Goal: Navigation & Orientation: Find specific page/section

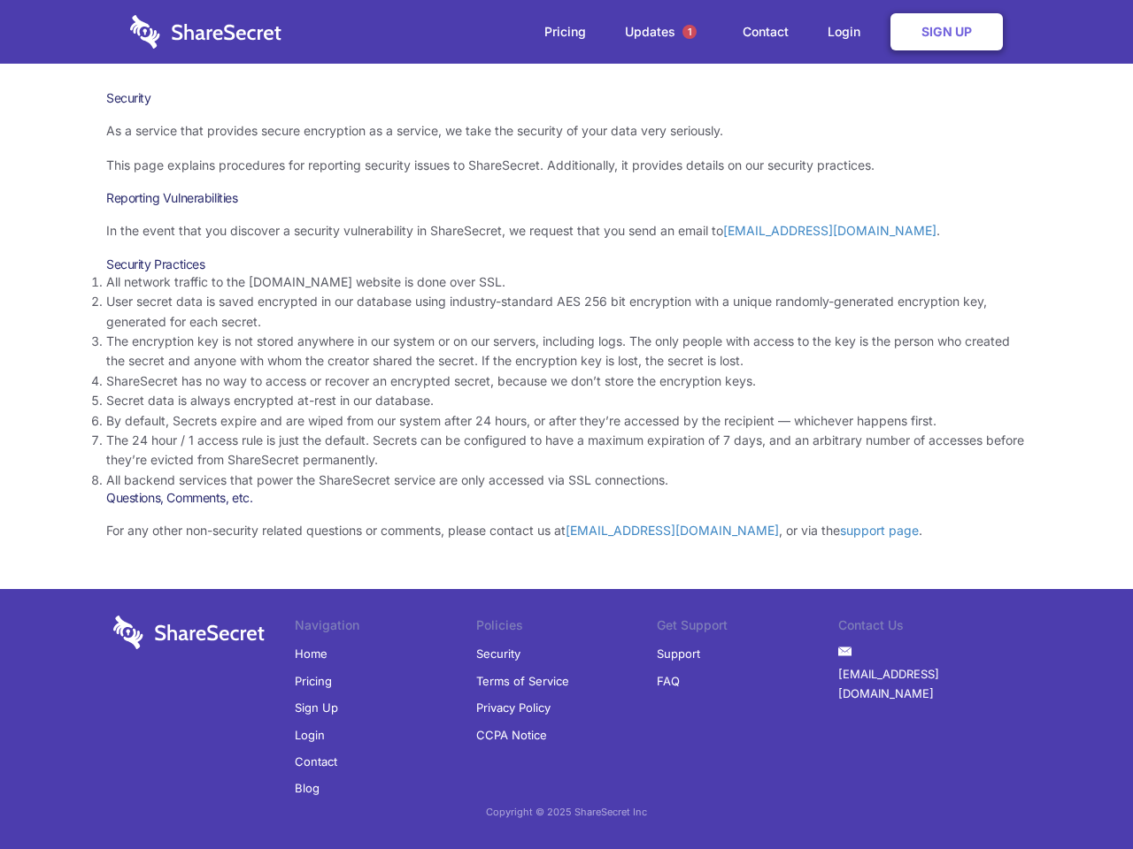
click at [566, 425] on li "By default, Secrets expire and are wiped from our system after 24 hours, or aft…" at bounding box center [566, 420] width 920 height 19
click at [689, 32] on span "1" at bounding box center [689, 32] width 14 height 14
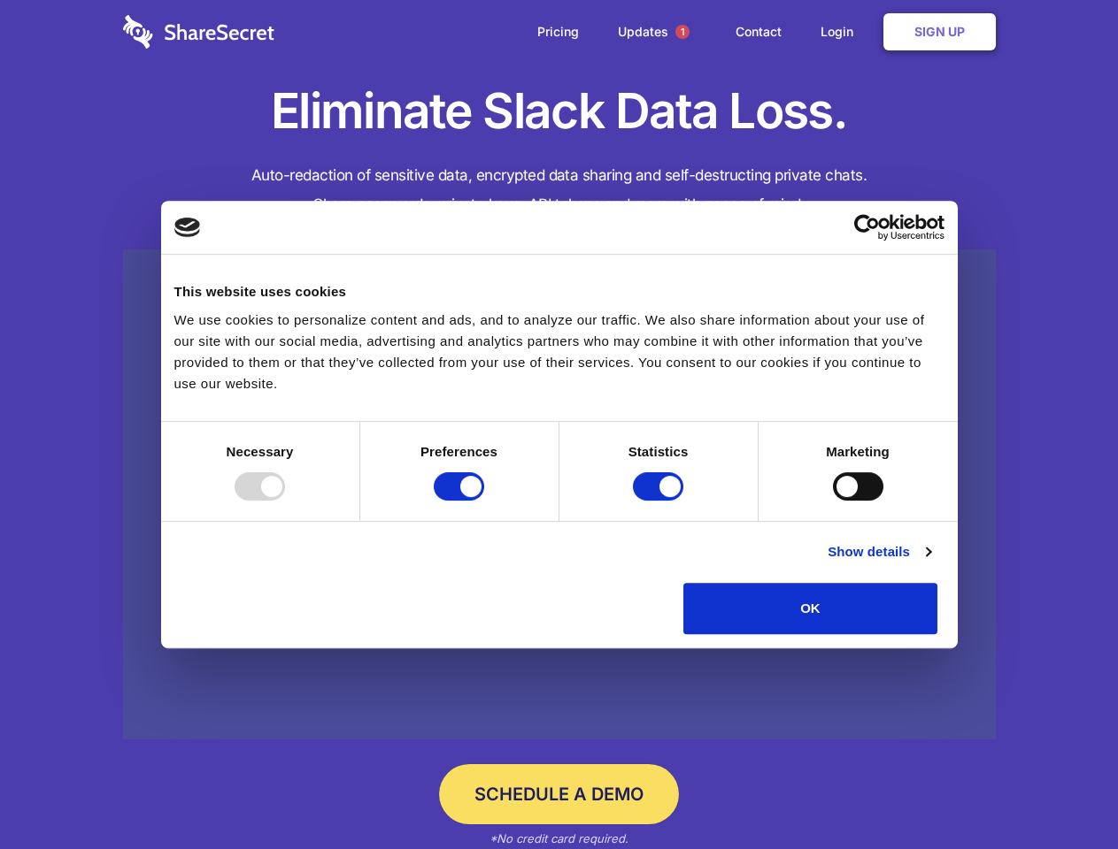
click at [285, 501] on div at bounding box center [259, 486] width 50 height 28
click at [484, 501] on input "Preferences" at bounding box center [459, 486] width 50 height 28
checkbox input "false"
click at [660, 501] on input "Statistics" at bounding box center [658, 486] width 50 height 28
checkbox input "false"
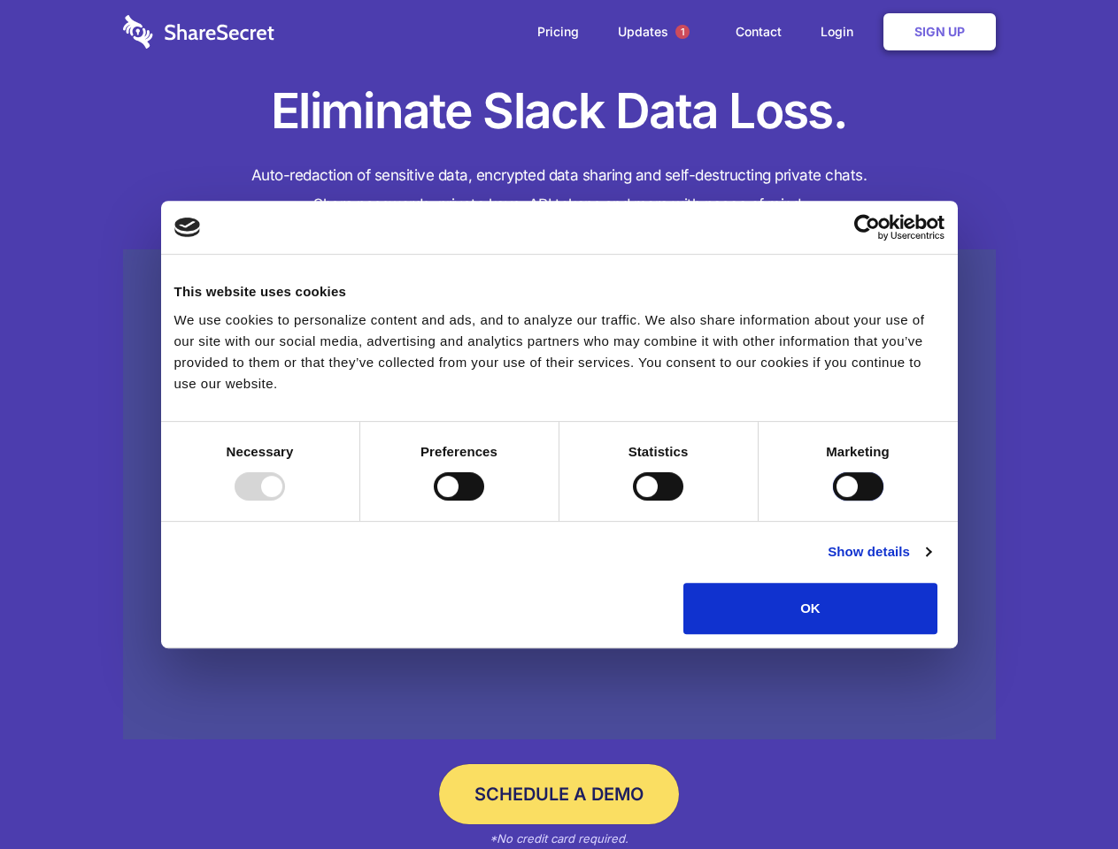
click at [833, 501] on input "Marketing" at bounding box center [858, 486] width 50 height 28
checkbox input "true"
click at [930, 563] on link "Show details" at bounding box center [878, 551] width 103 height 21
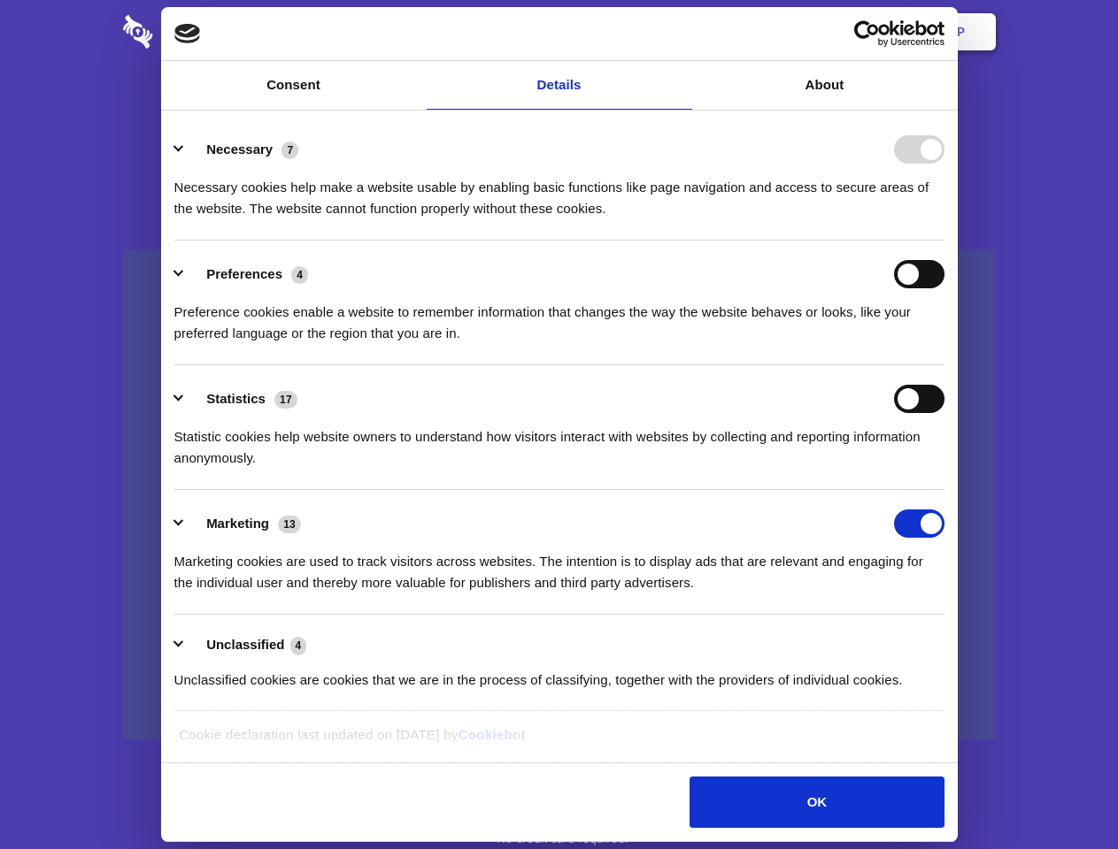
click at [944, 241] on li "Necessary 7 Necessary cookies help make a website usable by enabling basic func…" at bounding box center [559, 178] width 770 height 125
click at [681, 32] on span "1" at bounding box center [682, 32] width 14 height 14
